Goal: Navigation & Orientation: Find specific page/section

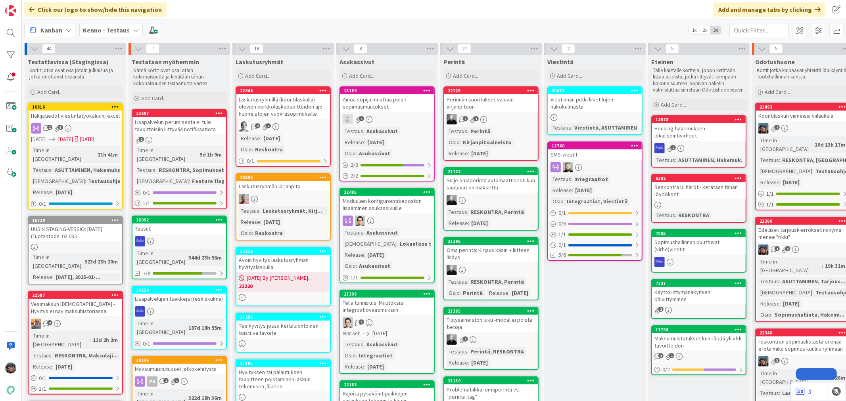
click at [108, 30] on b "Kenno - Testaus" at bounding box center [106, 30] width 47 height 8
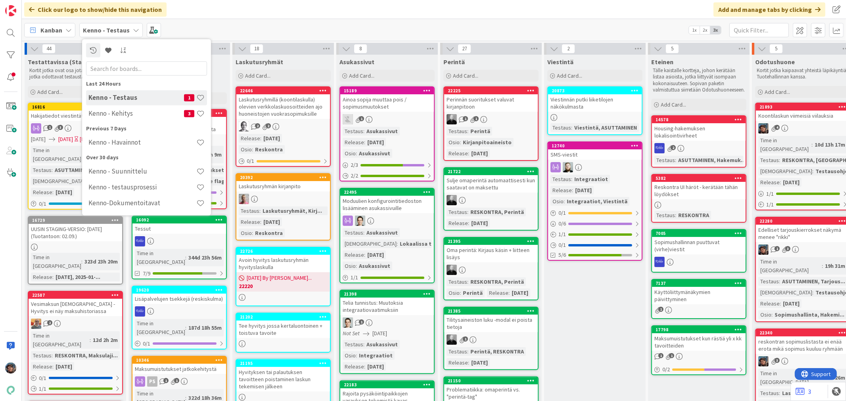
drag, startPoint x: 116, startPoint y: 116, endPoint x: 124, endPoint y: 119, distance: 8.5
click at [116, 116] on h4 "Kenno - Kehitys" at bounding box center [136, 113] width 96 height 8
